Goal: Task Accomplishment & Management: Complete application form

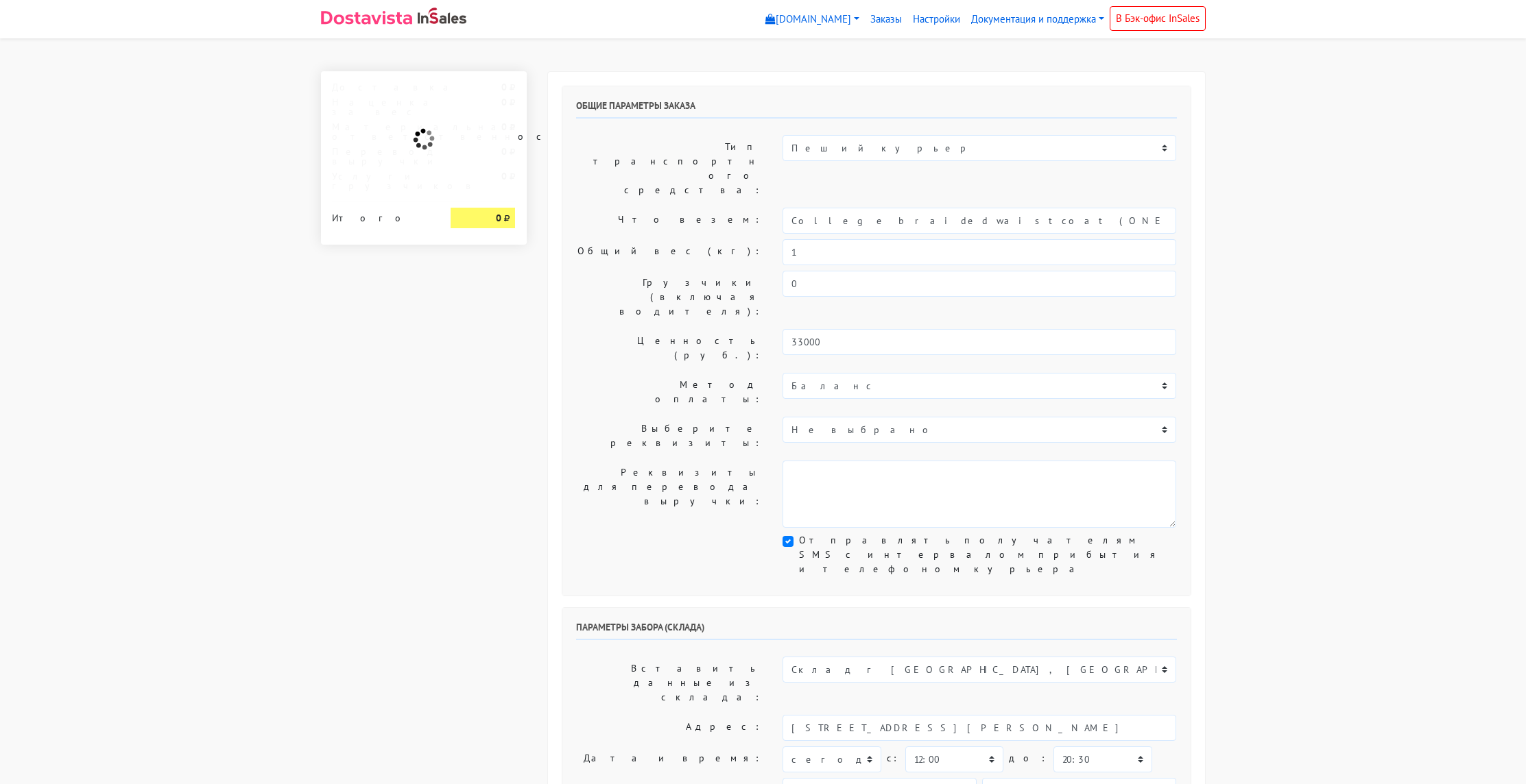
select select "12:00"
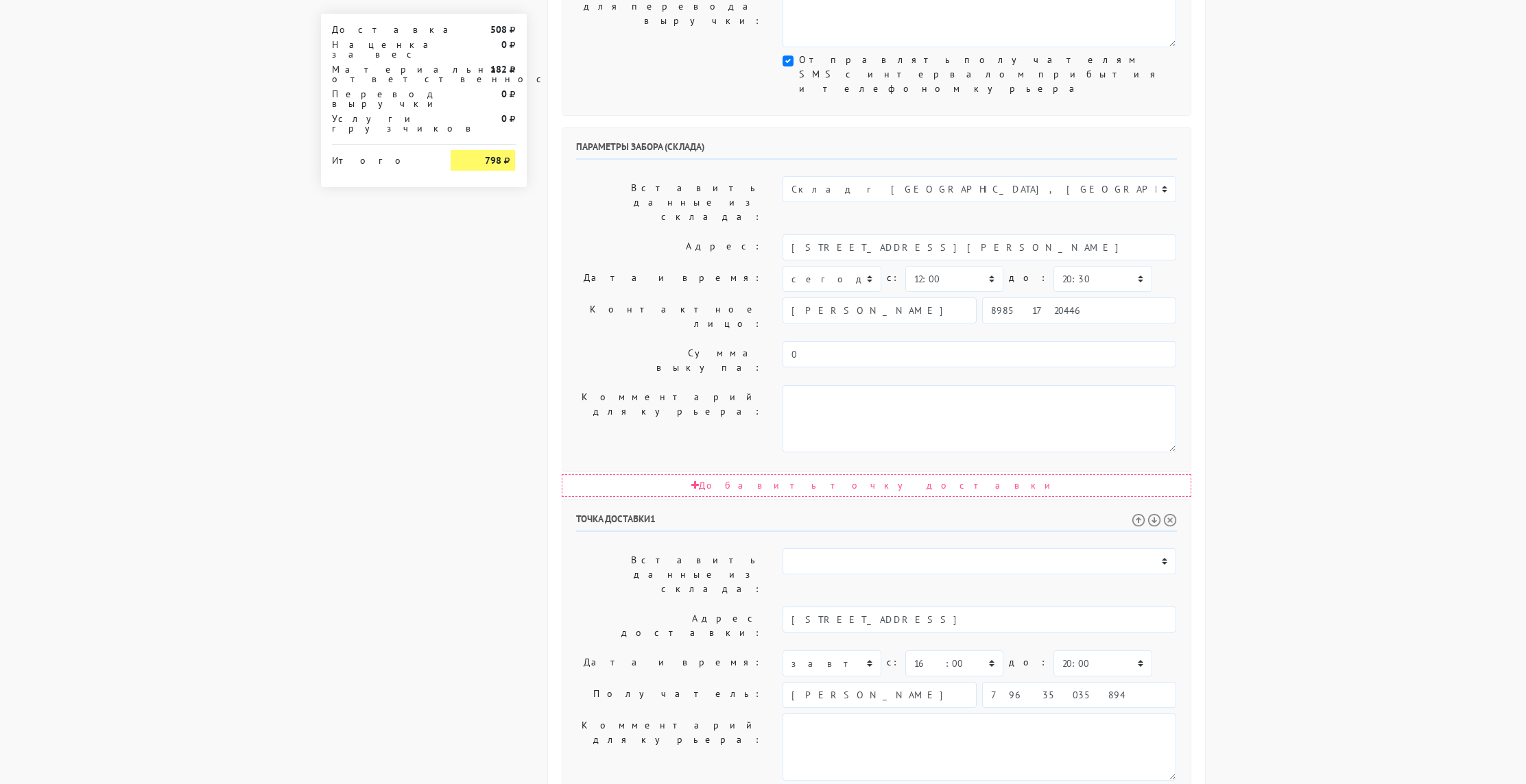
scroll to position [433, 0]
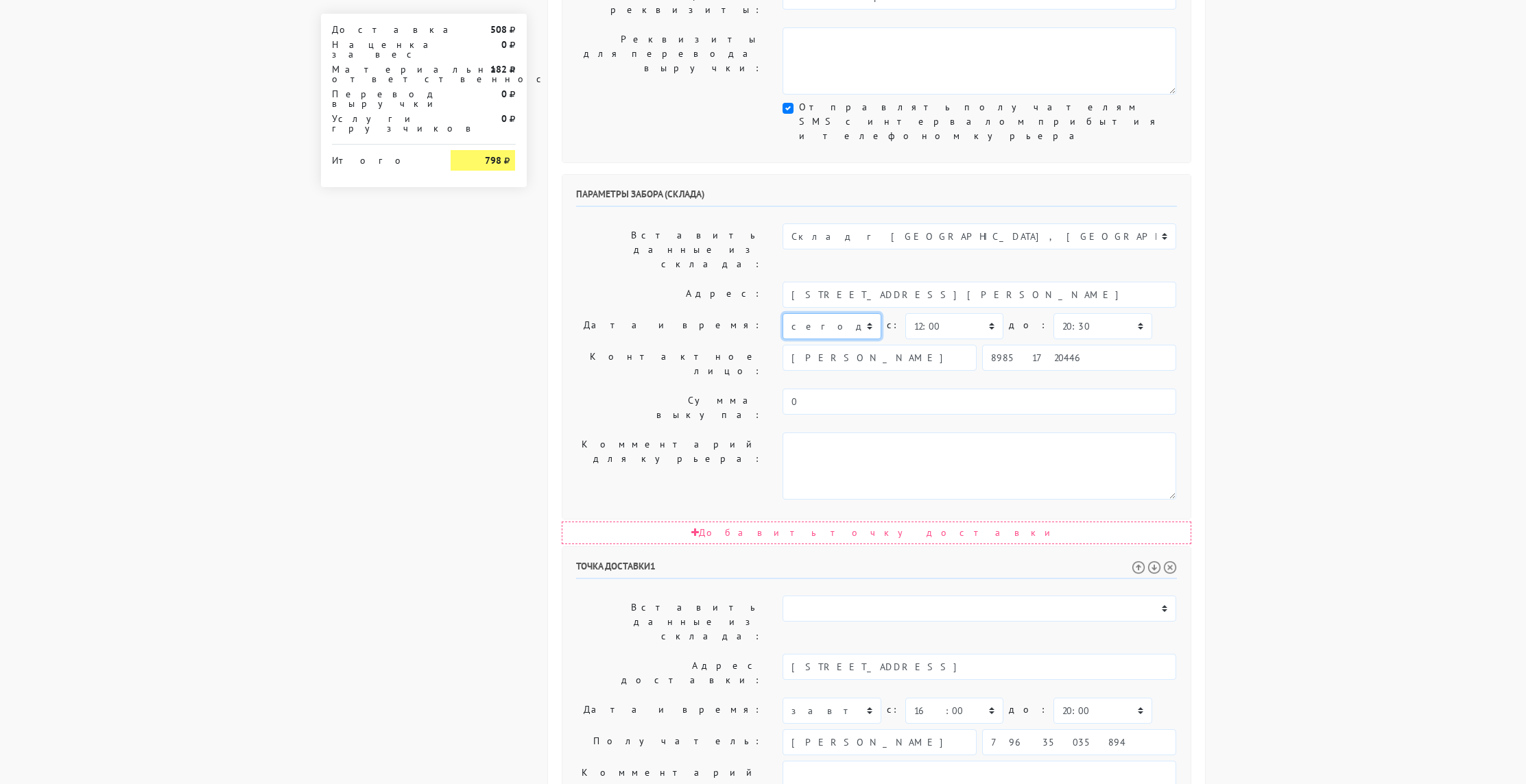
click at [848, 313] on select "[DATE] [DATE] [DATE] [DATE] [DATE] [DATE] [DATE] [DATE] [DATE]" at bounding box center [831, 326] width 98 height 26
select select "[DATE]"
click at [782, 313] on select "[DATE] [DATE] [DATE] [DATE] [DATE] [DATE] [DATE] [DATE] [DATE]" at bounding box center [831, 326] width 98 height 26
click at [1065, 313] on select "00:00 00:30 01:00 01:30 02:00 02:30 03:00 03:30 04:00 04:30 05:00 05:30 06:00 0…" at bounding box center [1102, 326] width 98 height 26
select select "15:30"
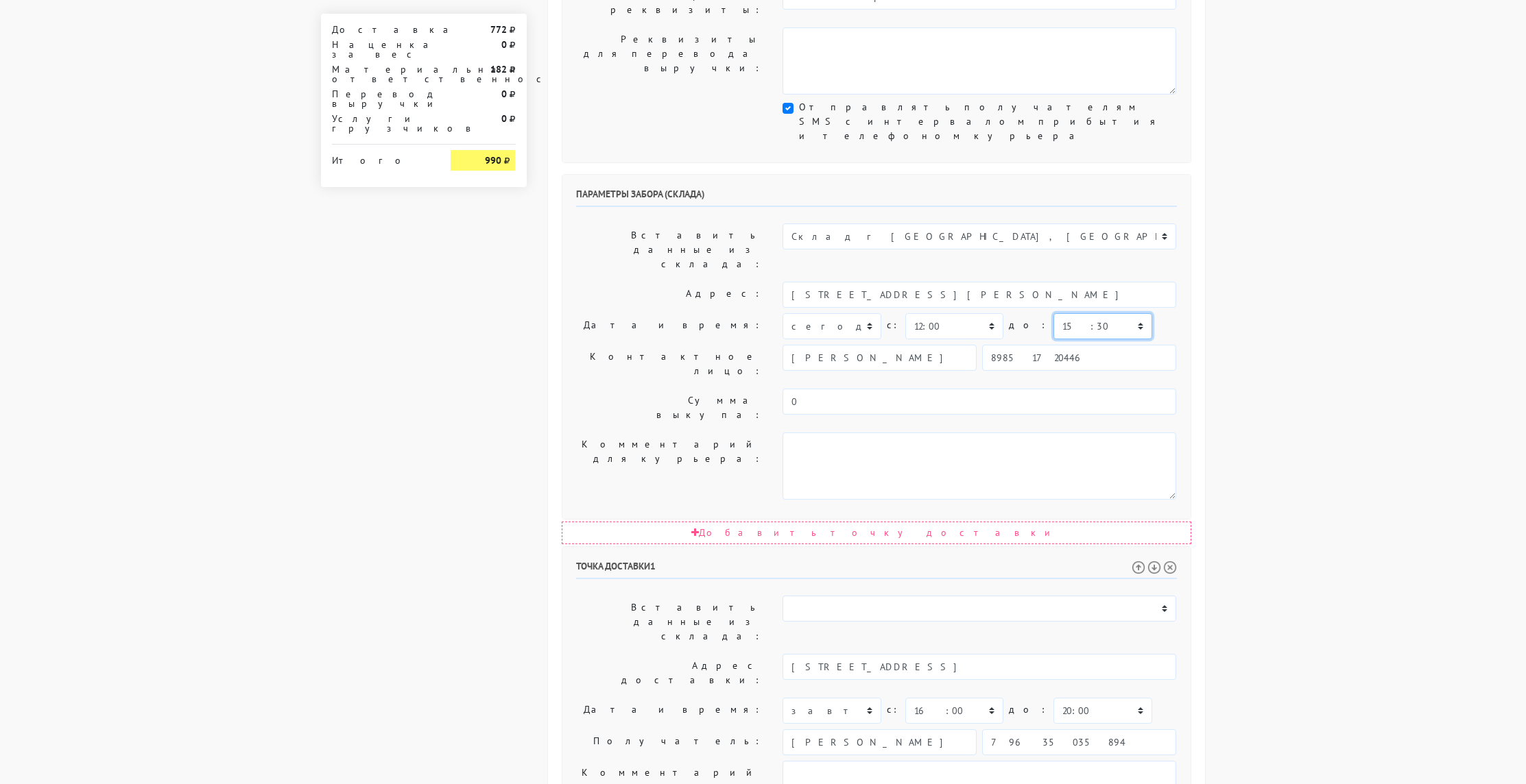
click at [1053, 313] on select "00:00 00:30 01:00 01:30 02:00 02:30 03:00 03:30 04:00 04:30 05:00 05:30 06:00 0…" at bounding box center [1102, 326] width 98 height 26
click at [970, 313] on select "00:00 00:30 01:00 01:30 02:00 02:30 03:00 03:30 04:00 04:30 05:00 05:30 06:00 0…" at bounding box center [953, 326] width 98 height 26
select select "13:00"
click at [905, 313] on select "00:00 00:30 01:00 01:30 02:00 02:30 03:00 03:30 04:00 04:30 05:00 05:30 06:00 0…" at bounding box center [953, 326] width 98 height 26
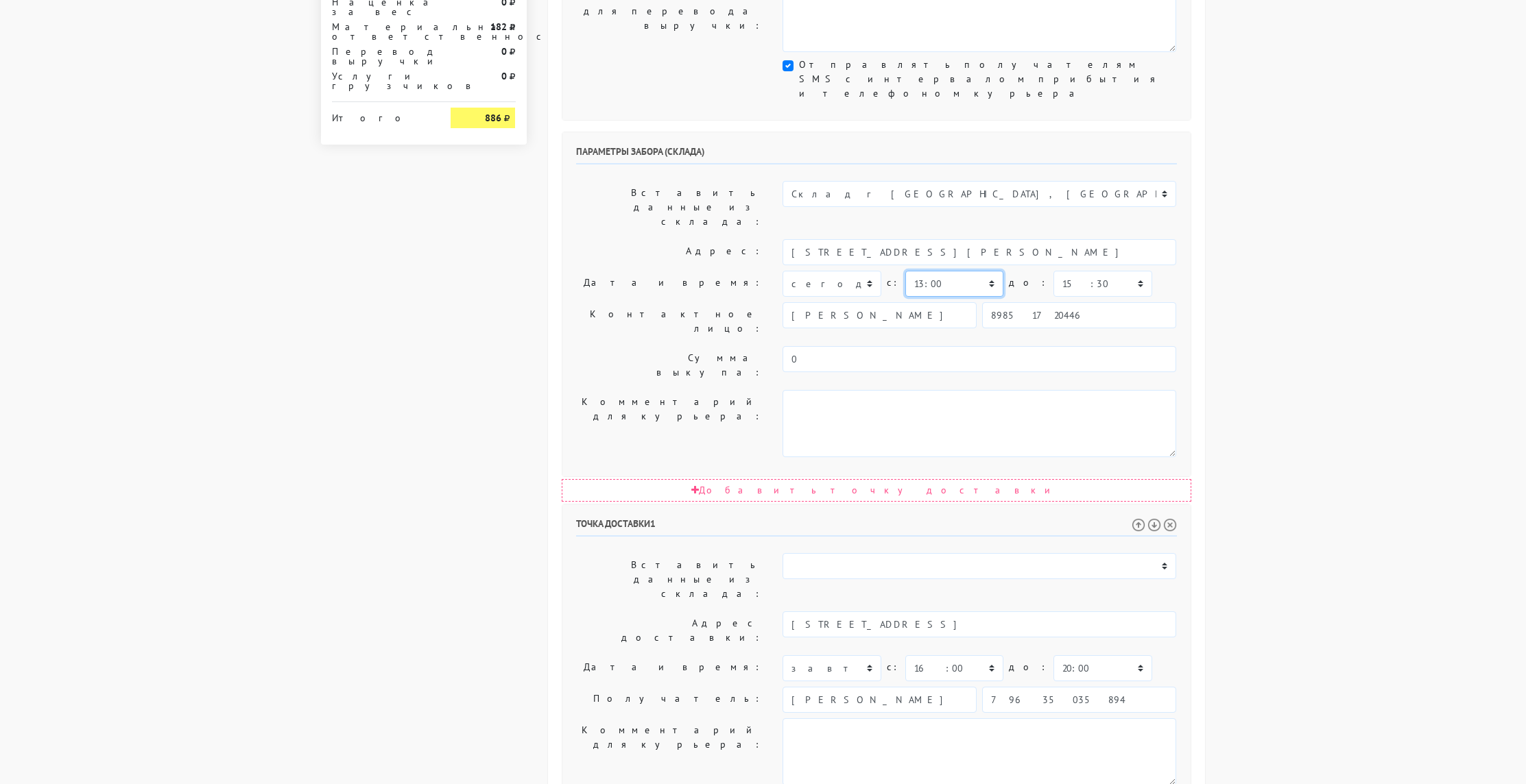
scroll to position [481, 0]
click at [694, 737] on div "Общие параметры заказа Тип транспортного средства: Пеший курьер Легковой автомо…" at bounding box center [876, 322] width 657 height 1461
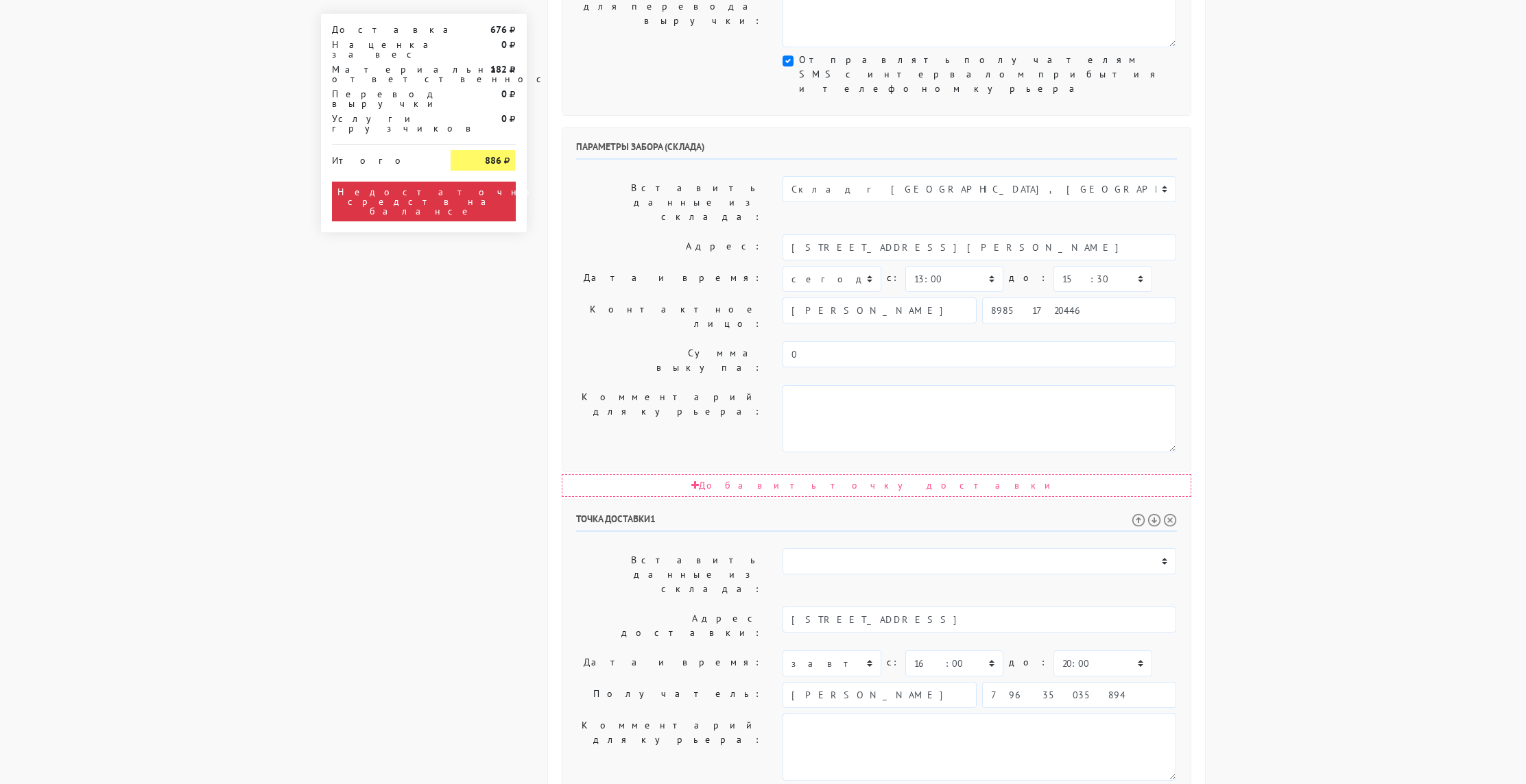
scroll to position [469, 0]
